Goal: Task Accomplishment & Management: Use online tool/utility

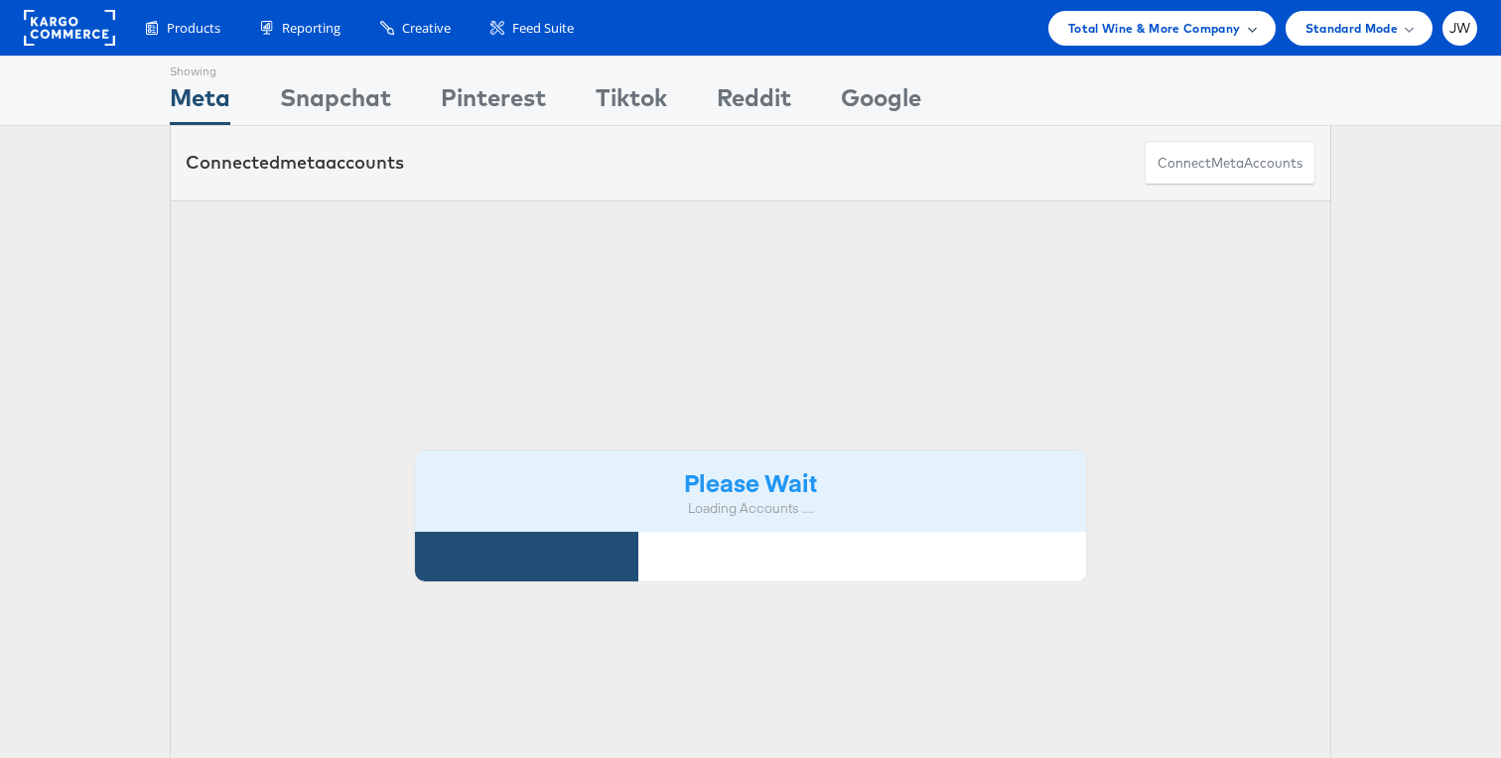
click at [1155, 28] on span "Total Wine & More Company" at bounding box center [1154, 28] width 173 height 21
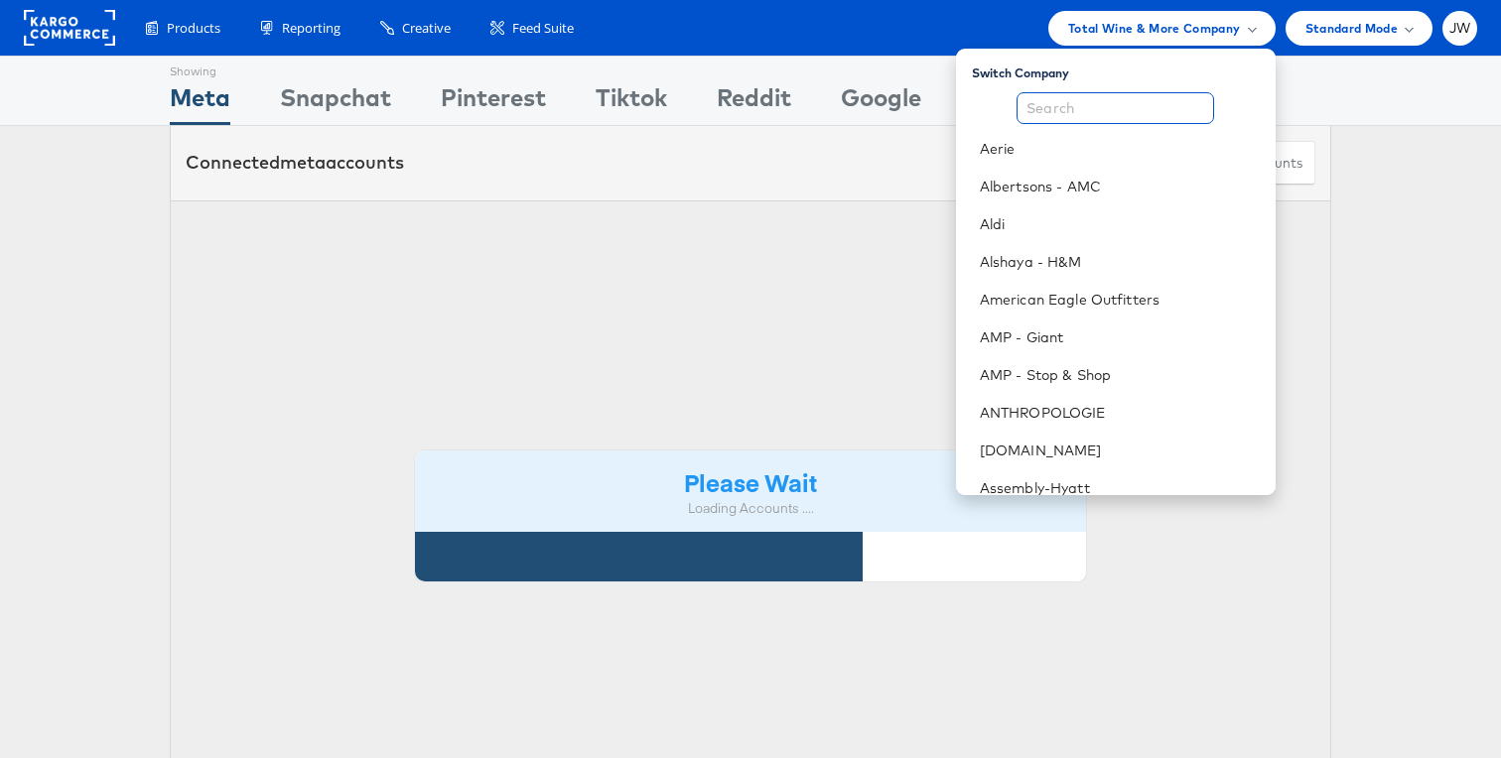
click at [1143, 92] on input "text" at bounding box center [1115, 108] width 198 height 32
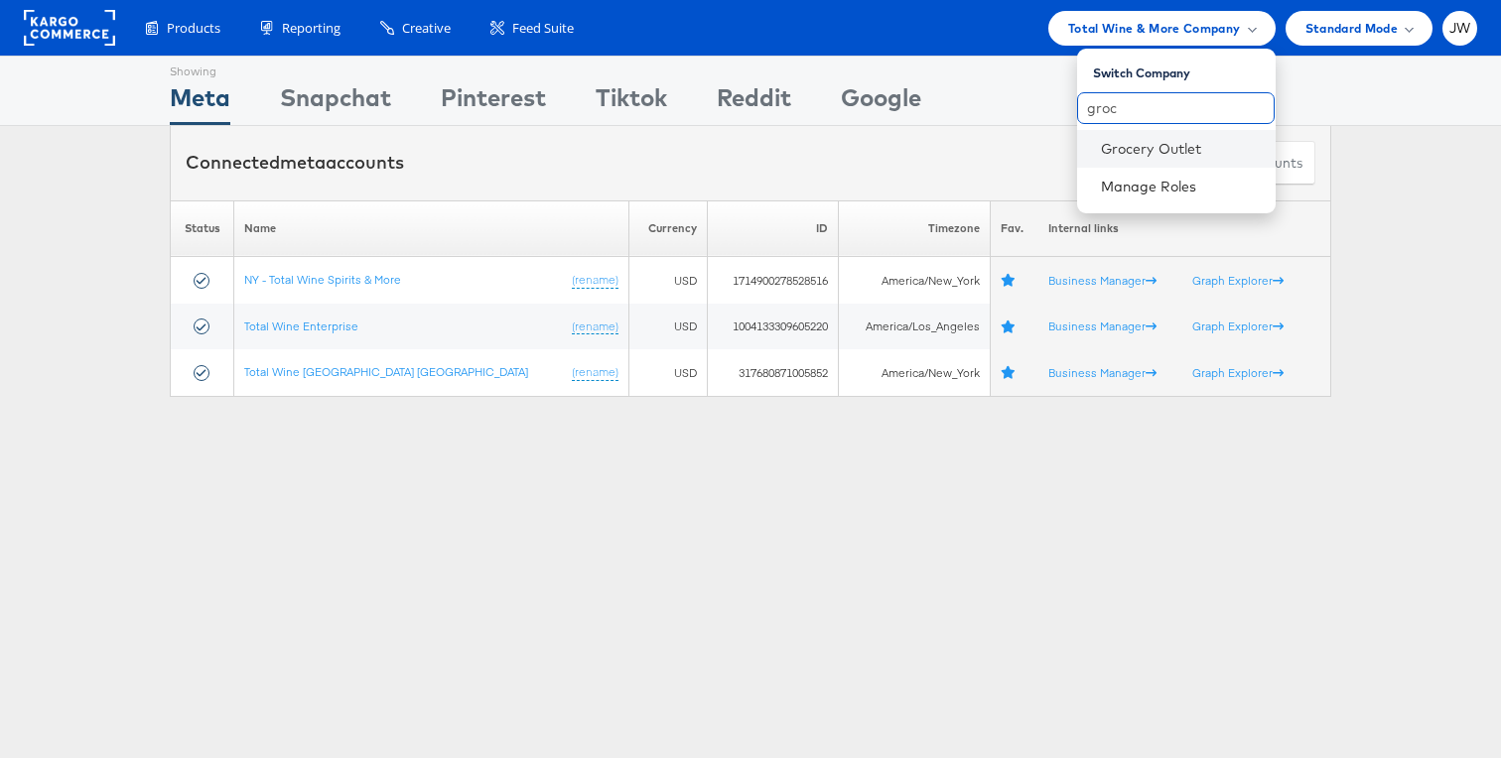
type input "groc"
click at [1186, 166] on li "Grocery Outlet" at bounding box center [1176, 149] width 199 height 38
click at [1174, 157] on link "Grocery Outlet" at bounding box center [1180, 149] width 159 height 20
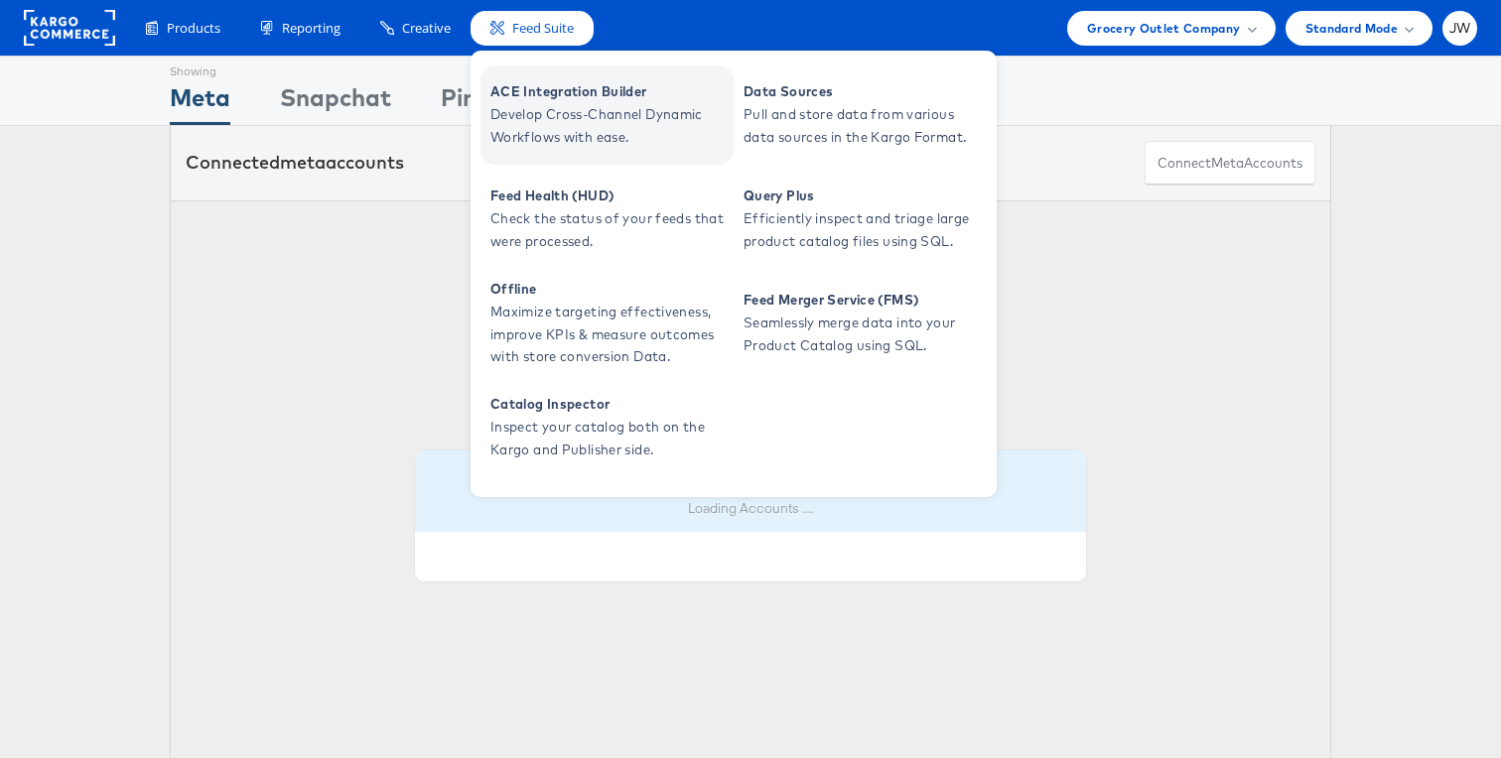
click at [532, 97] on span "ACE Integration Builder" at bounding box center [609, 91] width 238 height 23
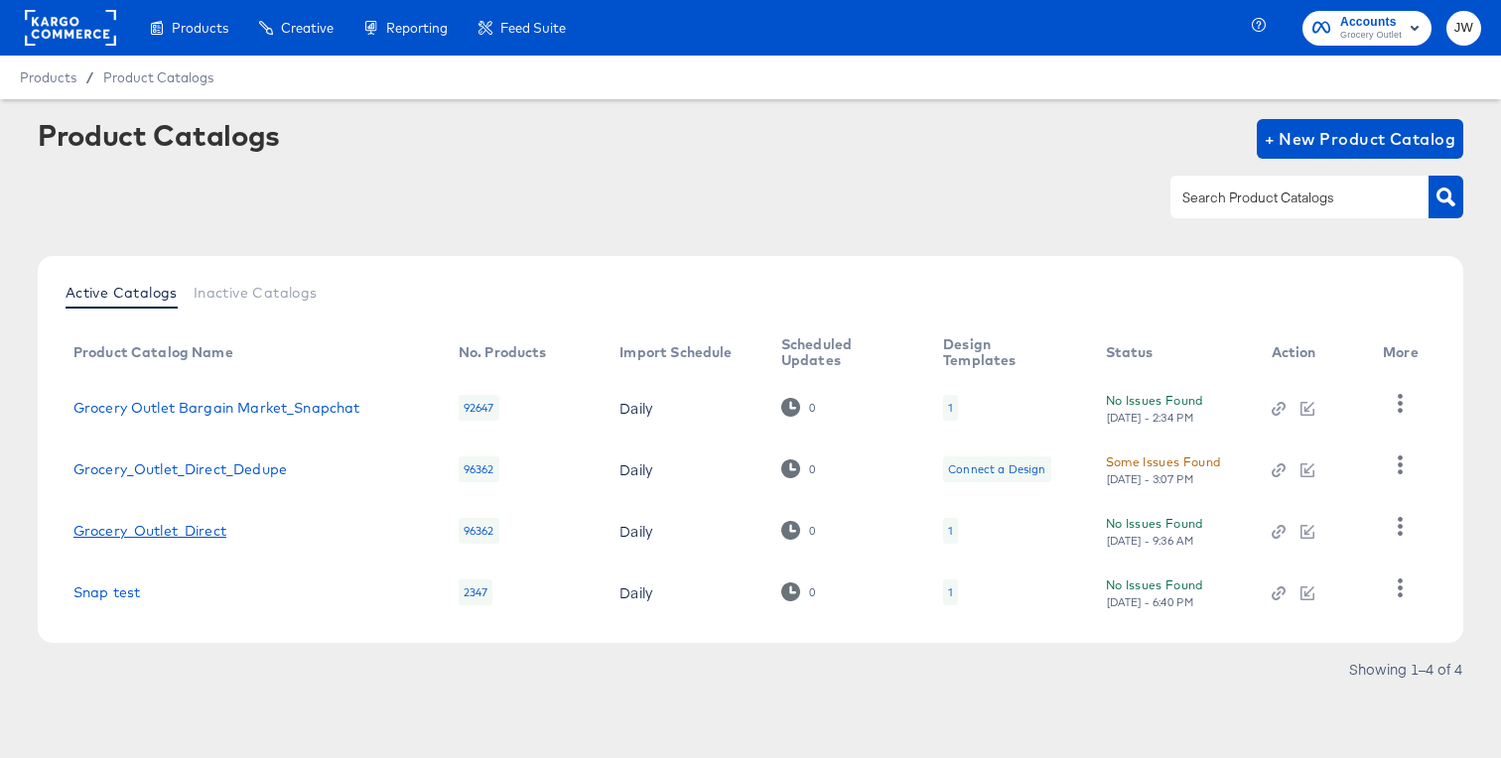
click at [169, 533] on link "Grocery_Outlet_Direct" at bounding box center [149, 531] width 153 height 16
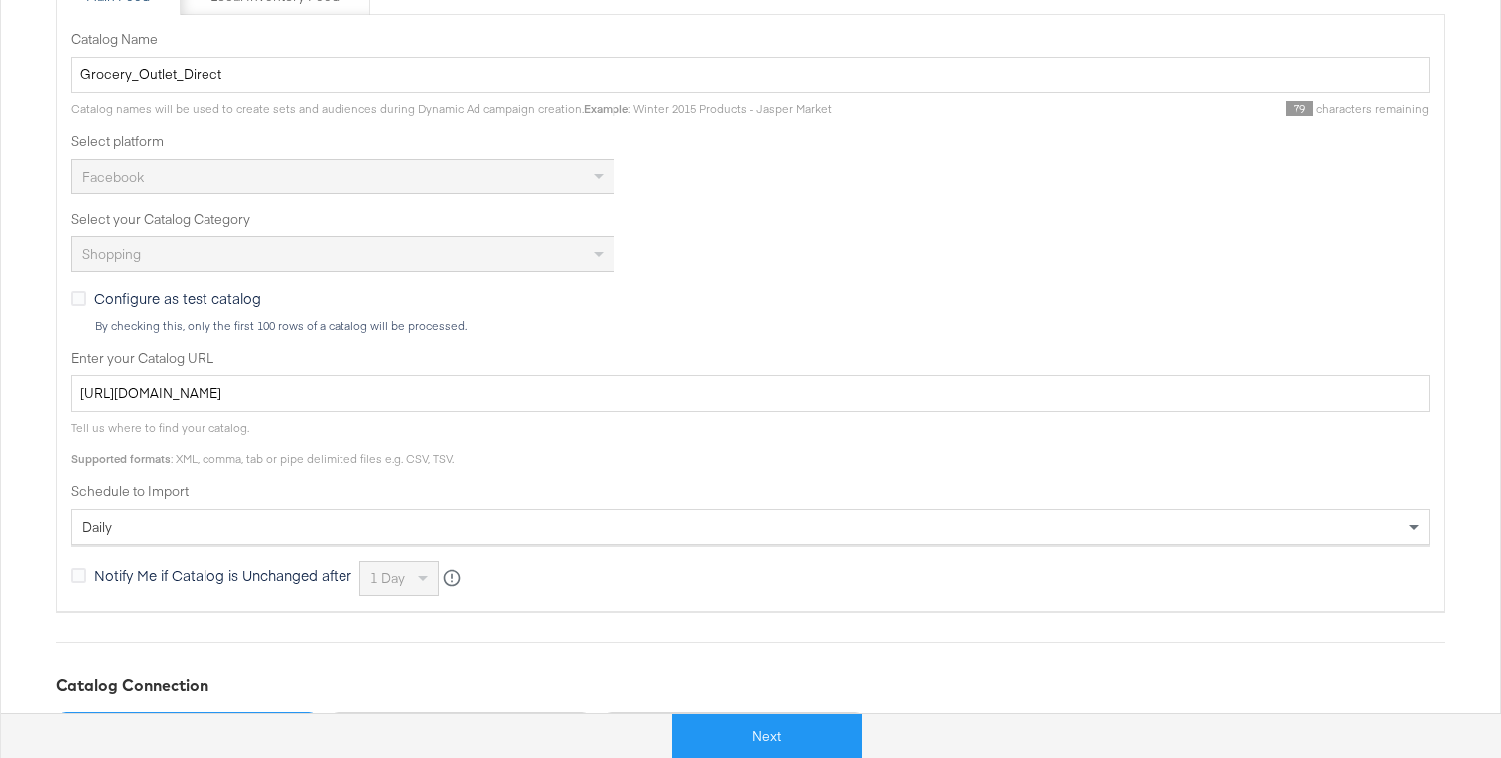
scroll to position [411, 0]
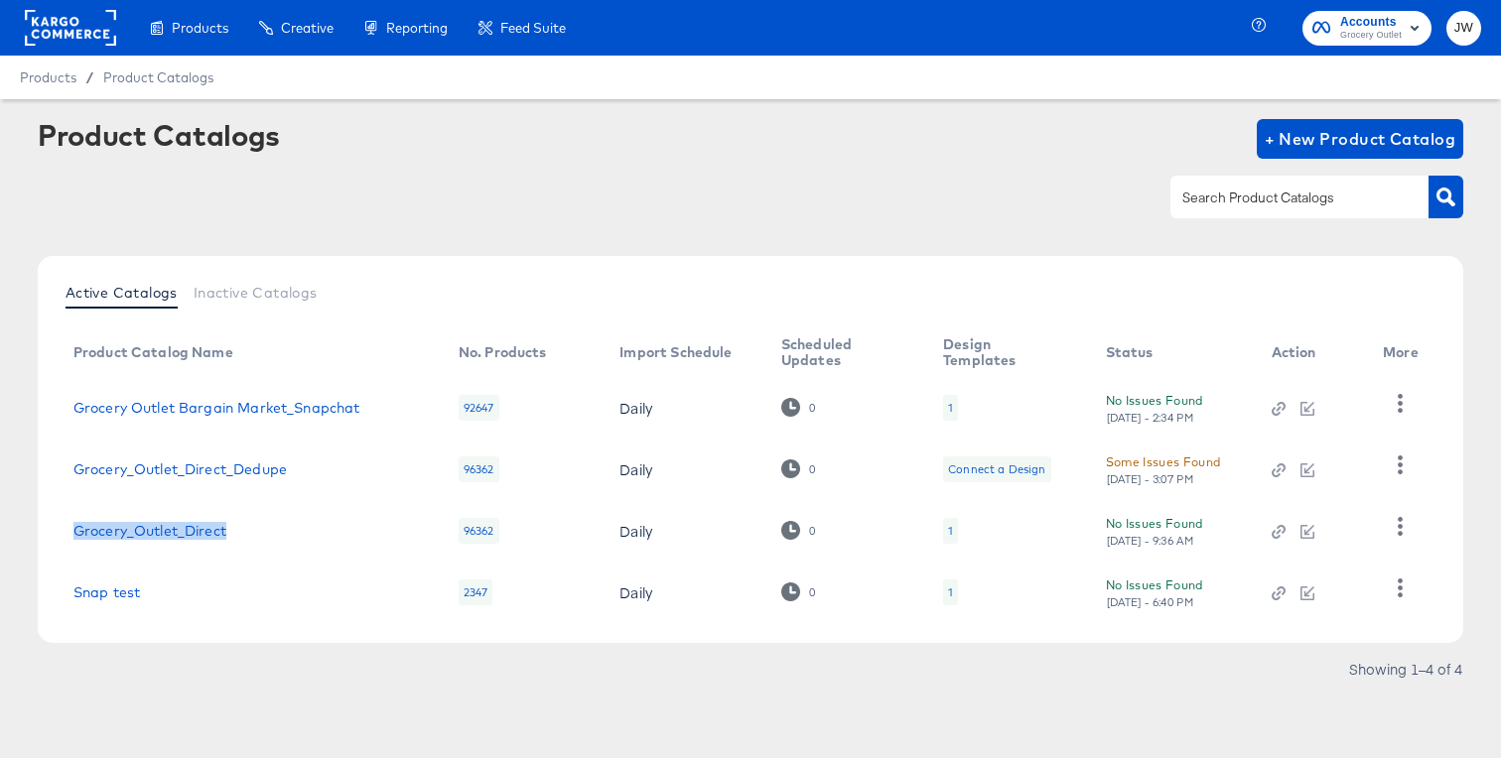
drag, startPoint x: 62, startPoint y: 526, endPoint x: 265, endPoint y: 533, distance: 203.6
click at [265, 533] on td "Grocery_Outlet_Direct" at bounding box center [250, 531] width 385 height 62
copy link "Grocery_Outlet_Direct"
click at [209, 534] on link "Grocery_Outlet_Direct" at bounding box center [149, 531] width 153 height 16
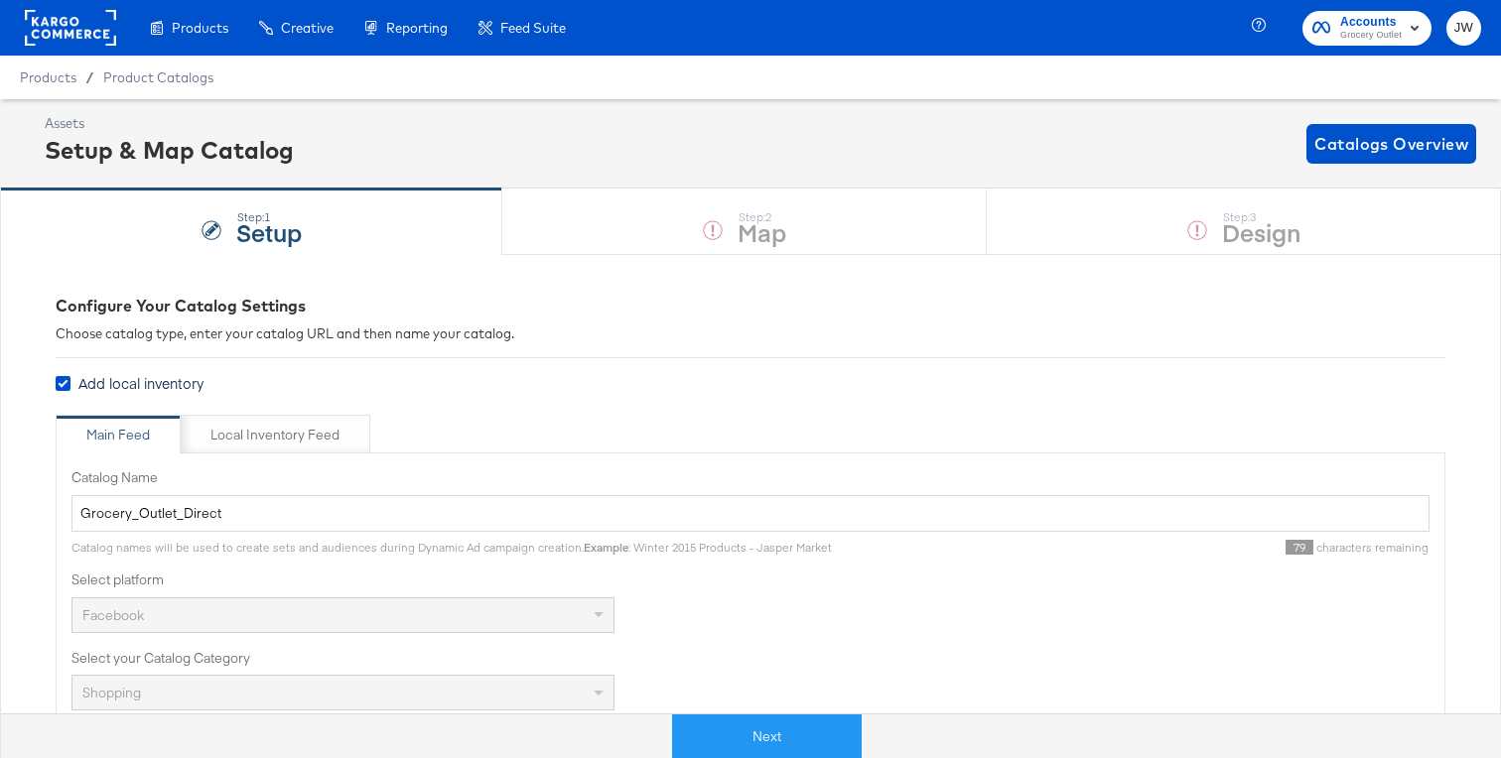
click at [374, 430] on div "Main Feed Local Inventory Feed" at bounding box center [751, 435] width 1390 height 40
click at [331, 430] on div "Local Inventory Feed" at bounding box center [274, 435] width 129 height 19
type input "Local Inventory Feed for Grocery_Outlet_Direct"
type input "https://ace.stitcherads.com/exports/992/universal/none/export.tsv.gz"
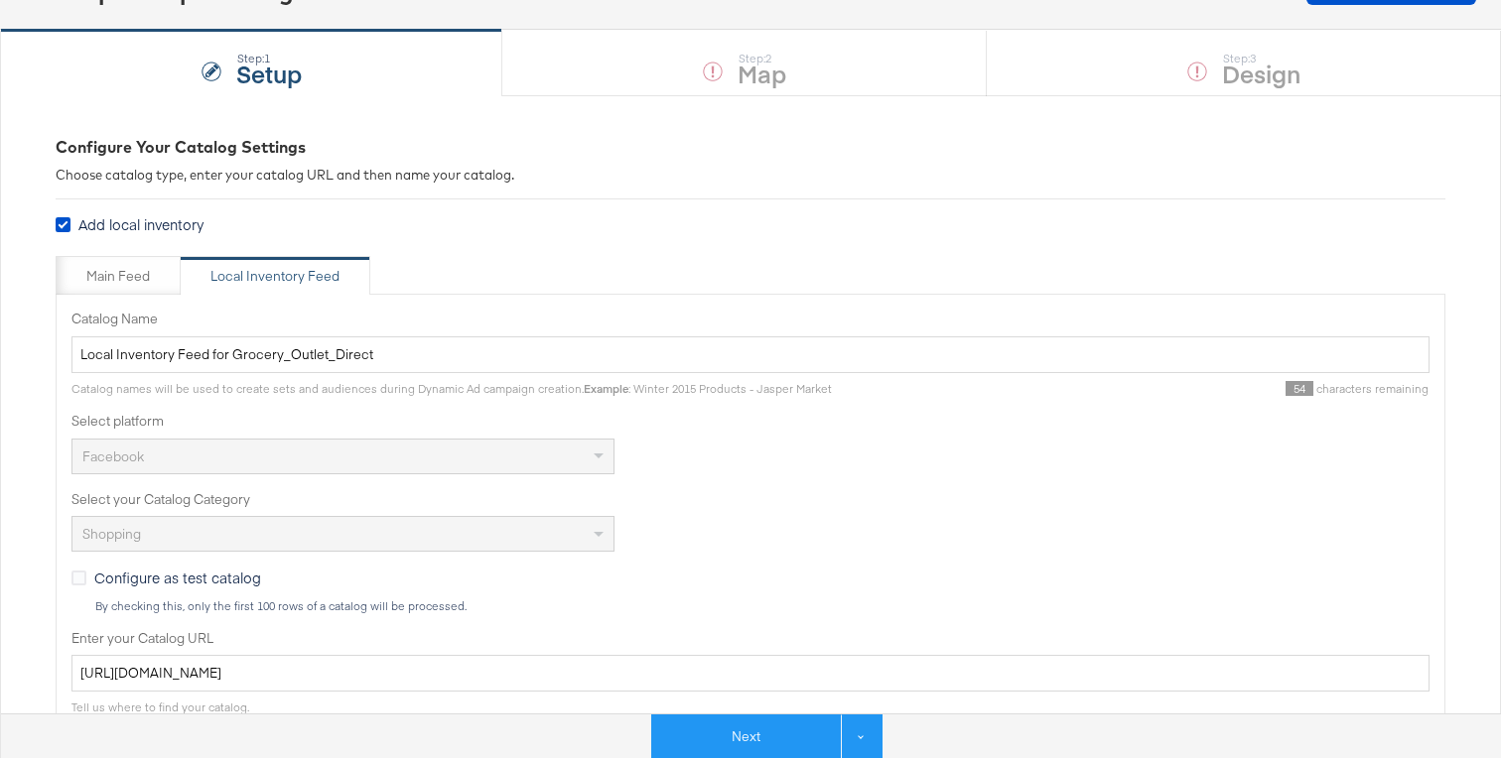
scroll to position [209, 0]
